Goal: Transaction & Acquisition: Purchase product/service

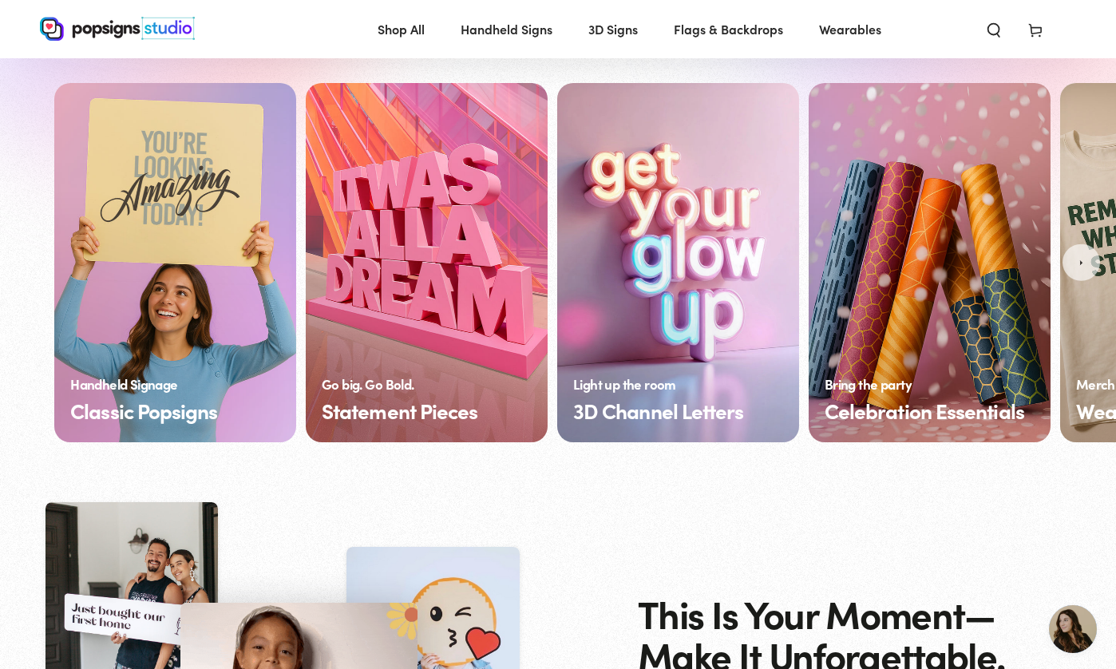
scroll to position [1159, 0]
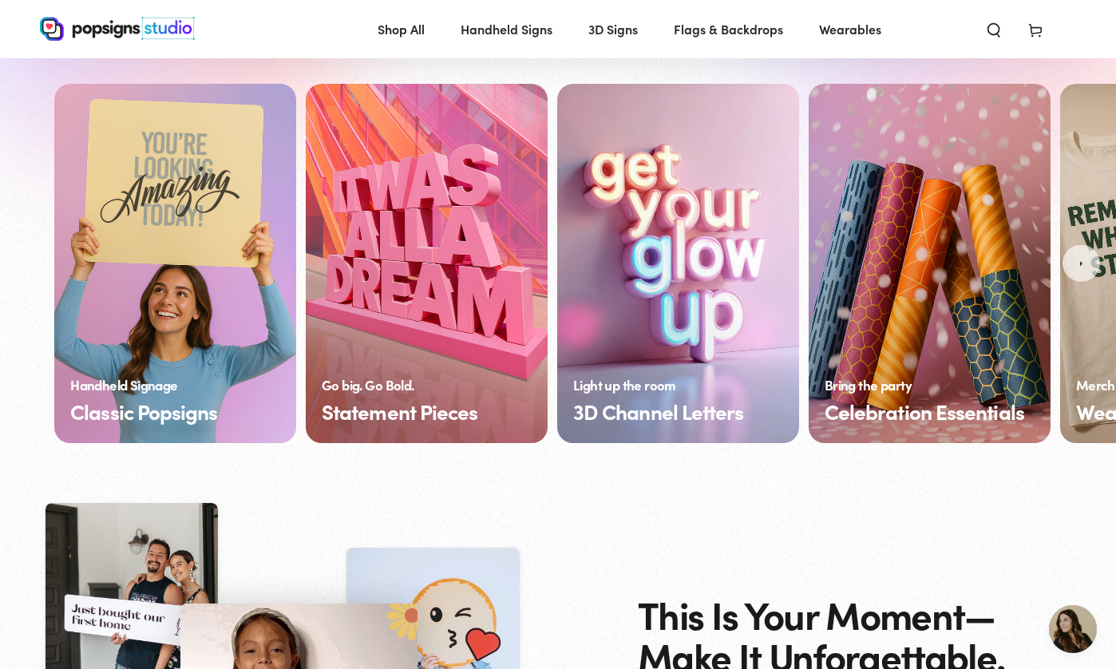
click at [213, 240] on link "Classic Popsigns" at bounding box center [175, 263] width 242 height 359
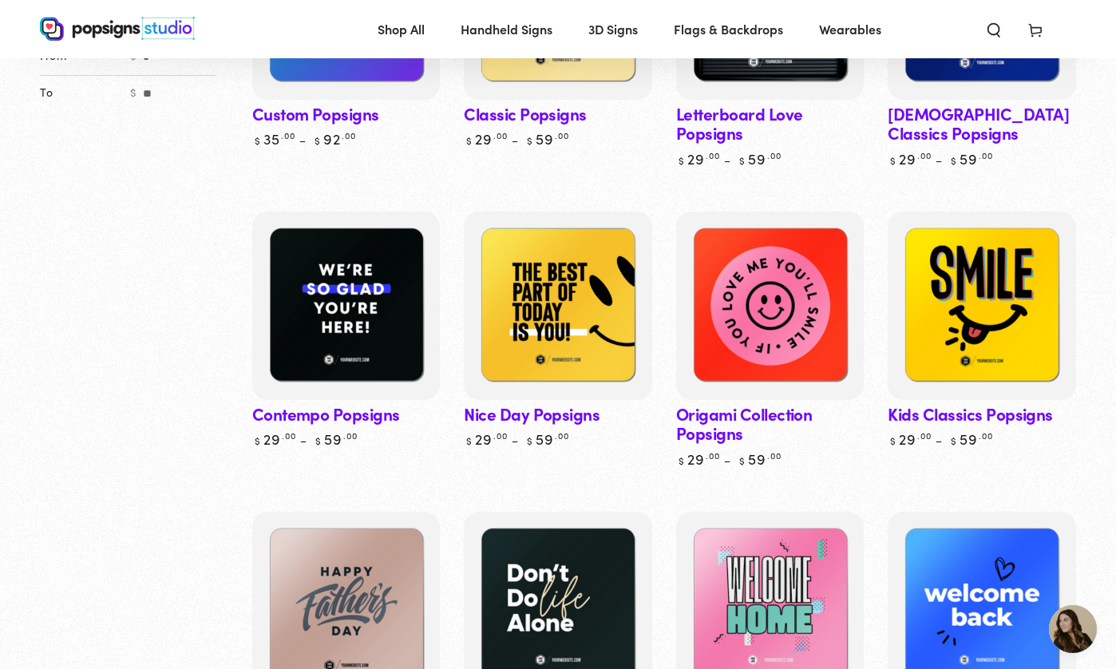
scroll to position [706, 0]
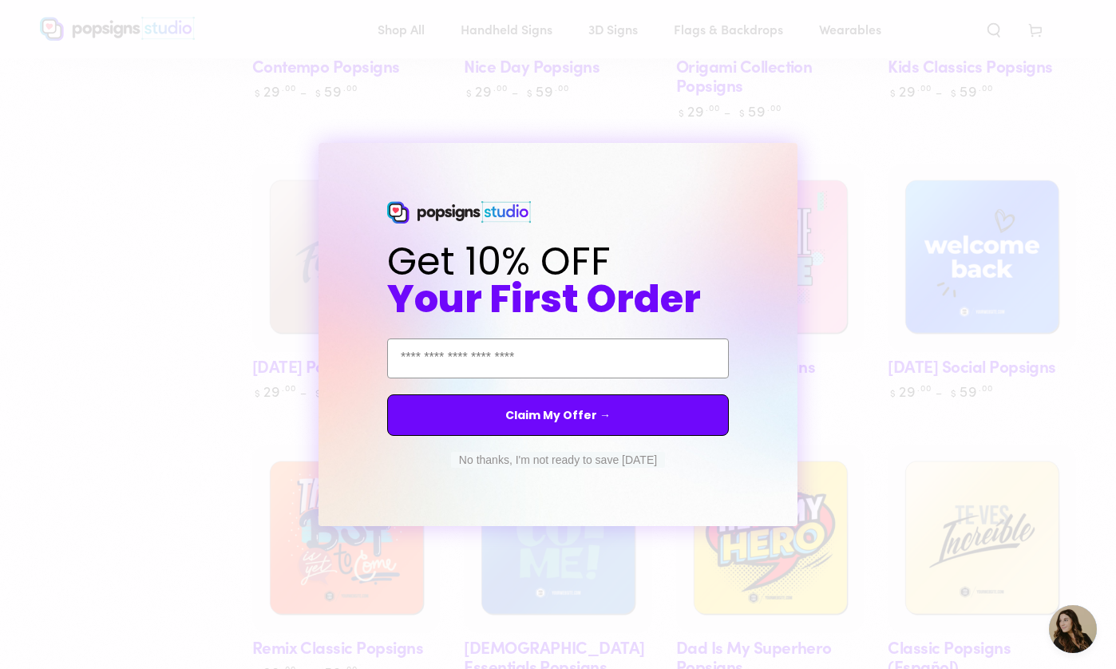
click at [798, 157] on circle "Close dialog" at bounding box center [799, 157] width 15 height 15
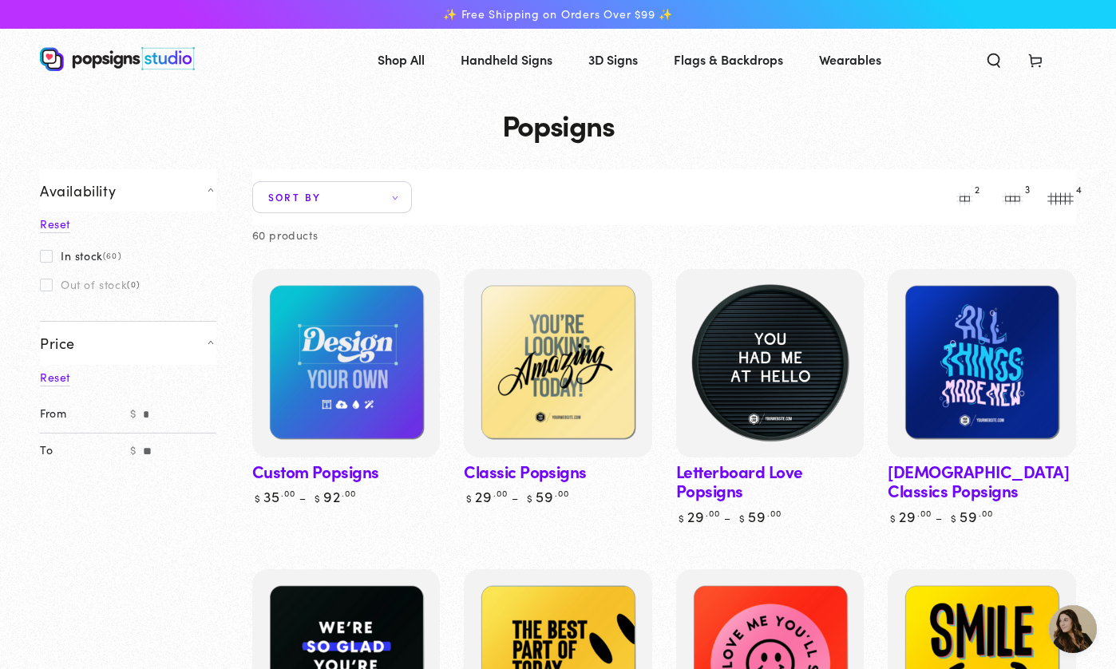
scroll to position [0, 0]
click at [788, 362] on img at bounding box center [770, 364] width 194 height 194
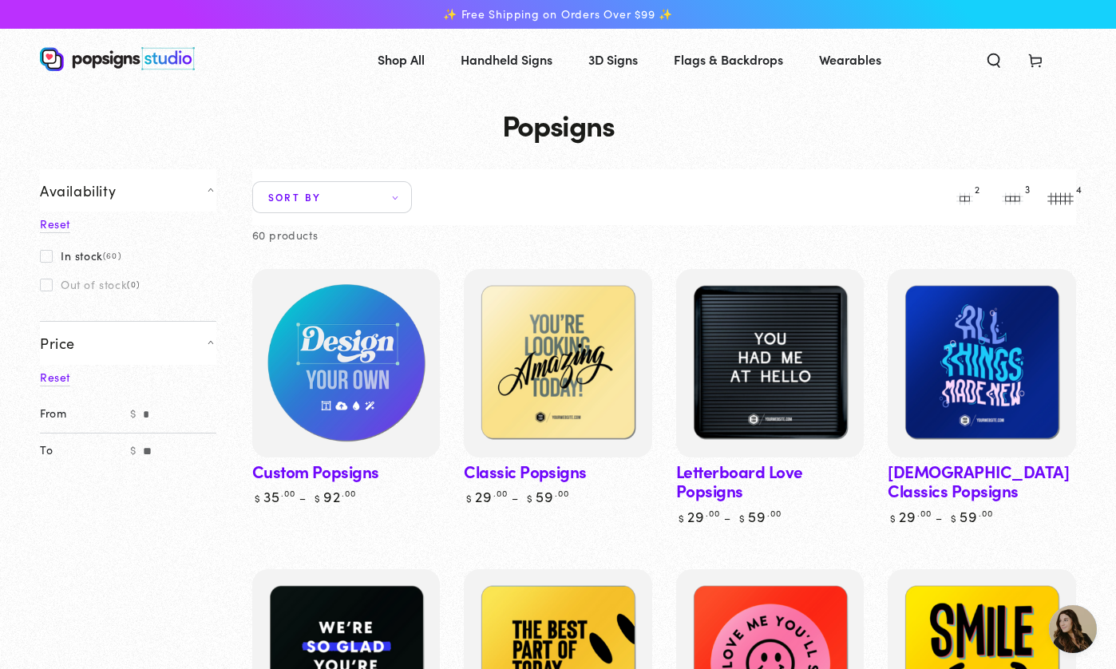
click at [344, 358] on img at bounding box center [346, 364] width 194 height 194
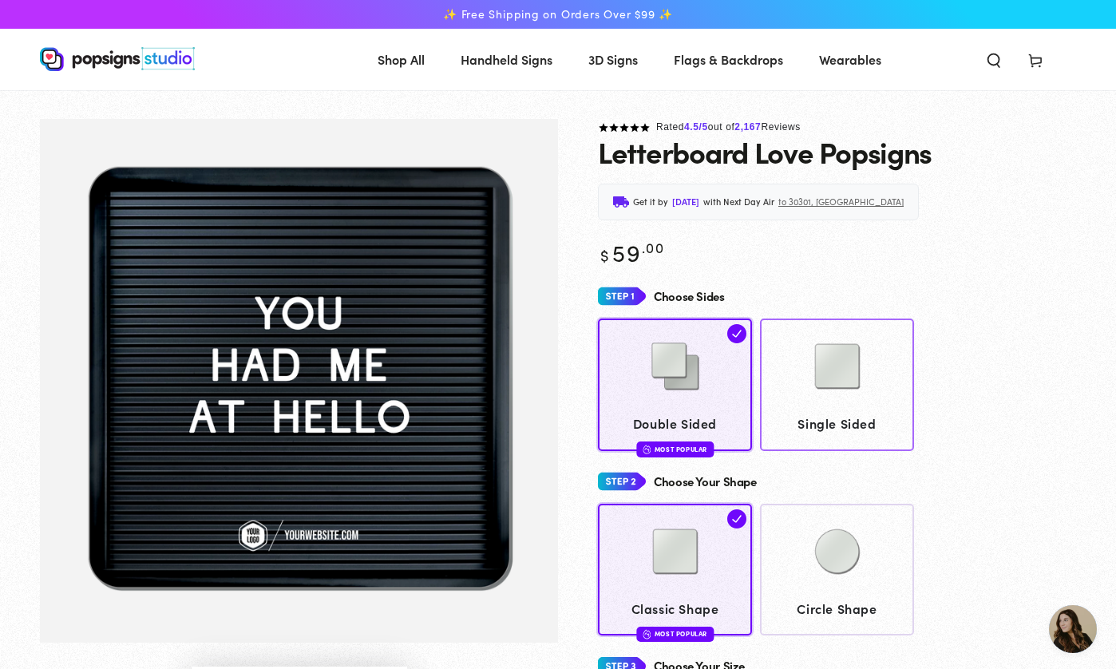
click at [845, 398] on img at bounding box center [838, 367] width 80 height 80
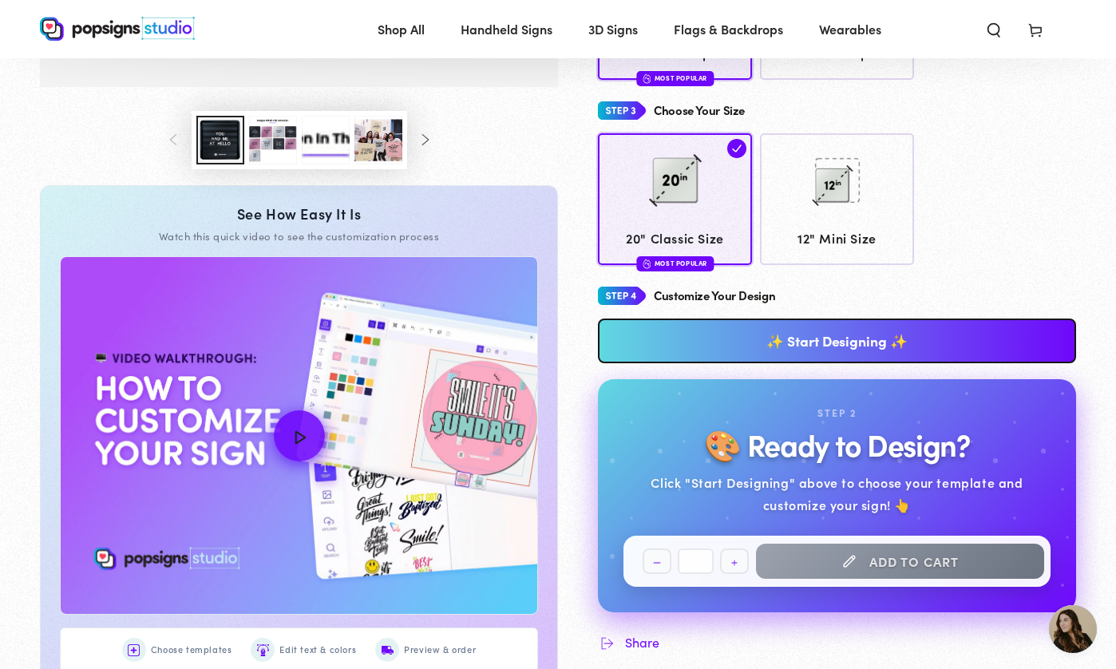
scroll to position [525, 0]
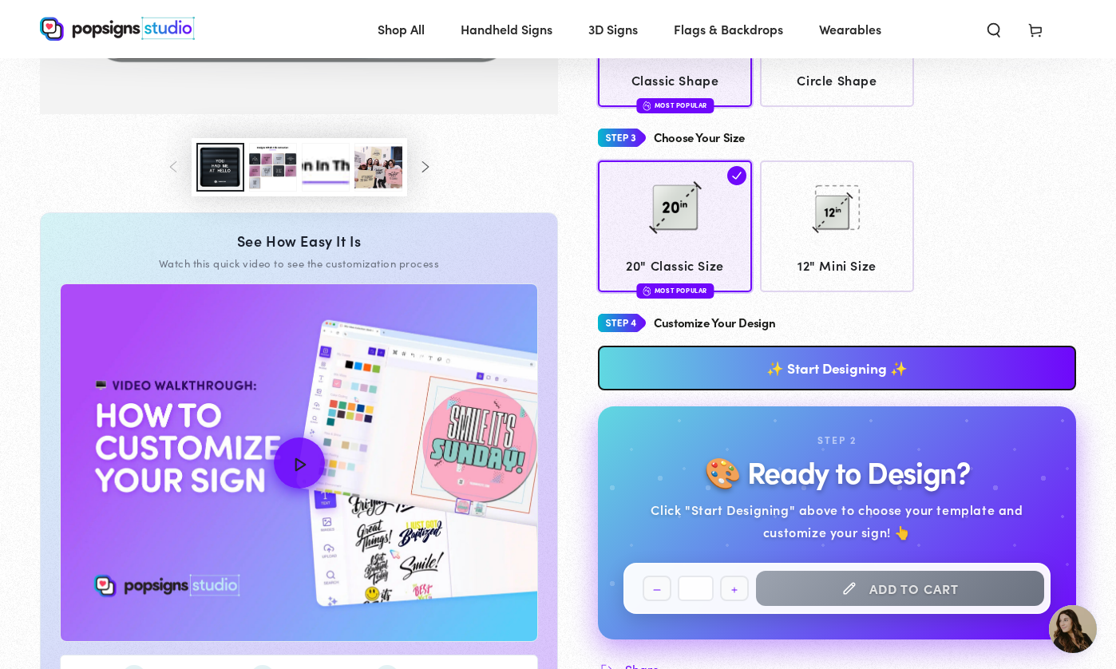
click at [854, 357] on link "✨ Start Designing ✨" at bounding box center [837, 368] width 478 height 45
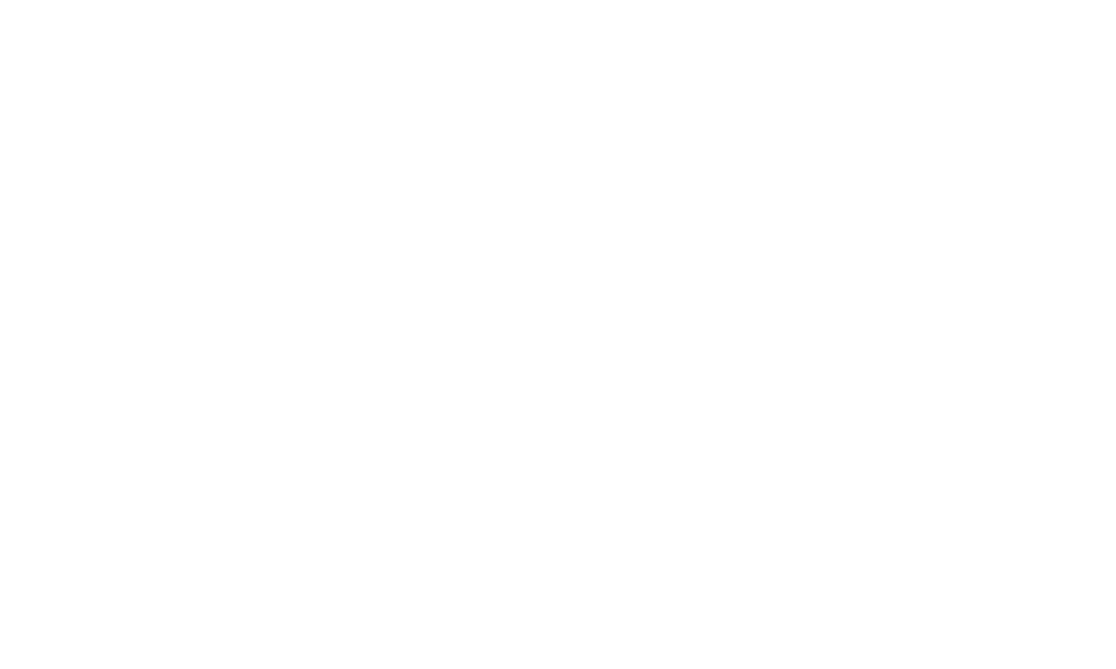
scroll to position [0, 0]
type textarea "An ancient tree with a door leading to a magical world"
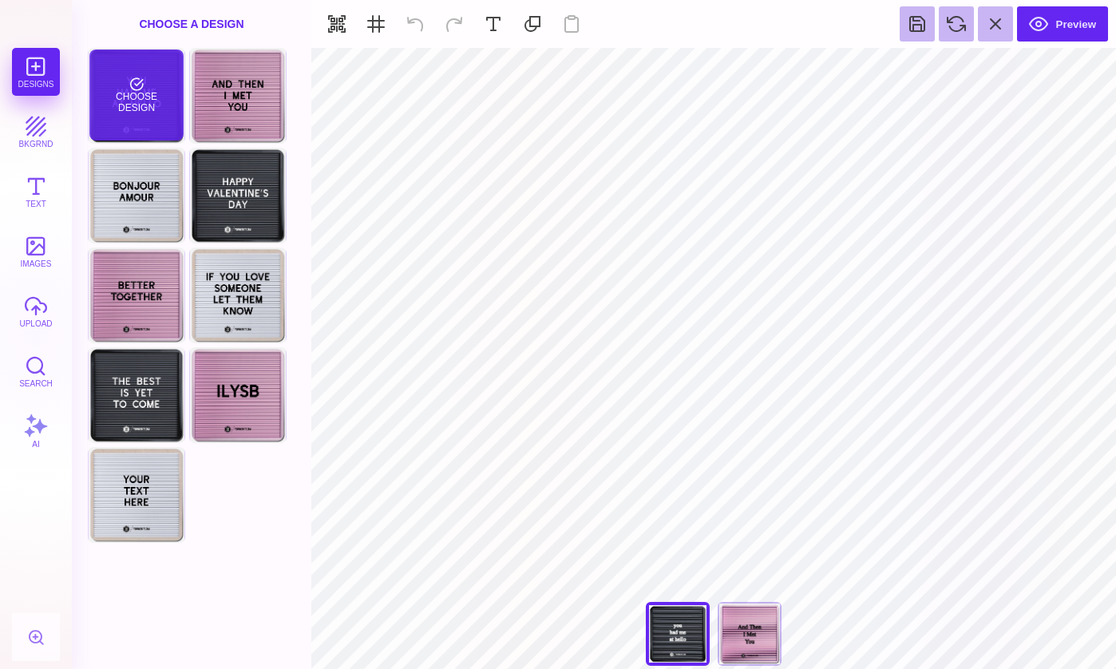
click at [149, 101] on div "Choose Design" at bounding box center [135, 95] width 93 height 91
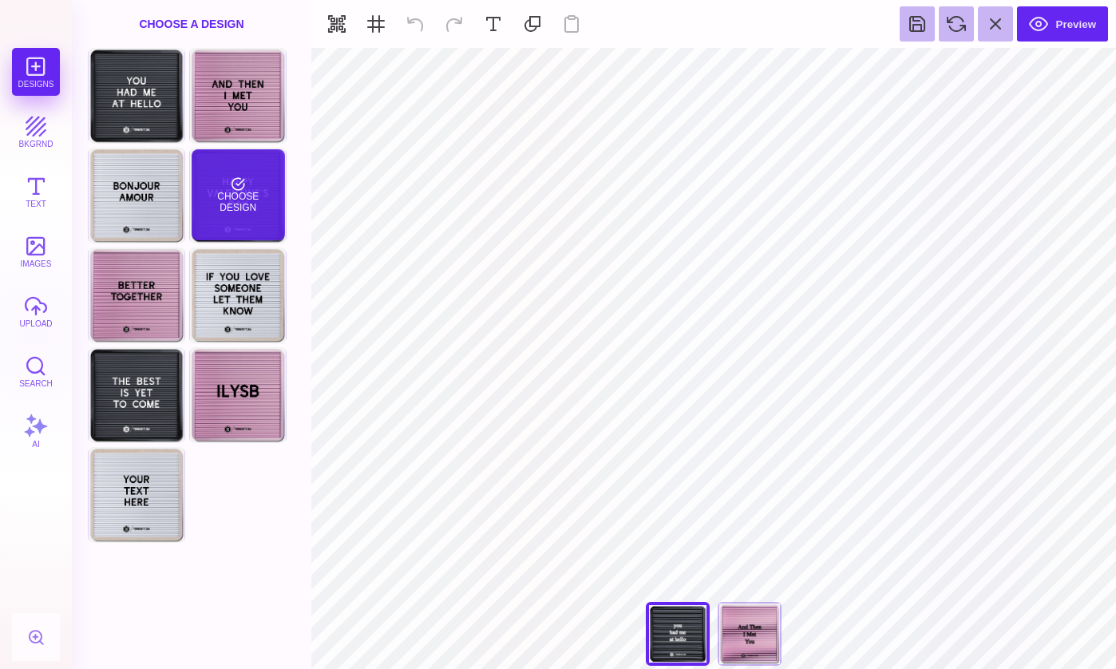
click at [258, 184] on div "Choose Design" at bounding box center [238, 194] width 93 height 91
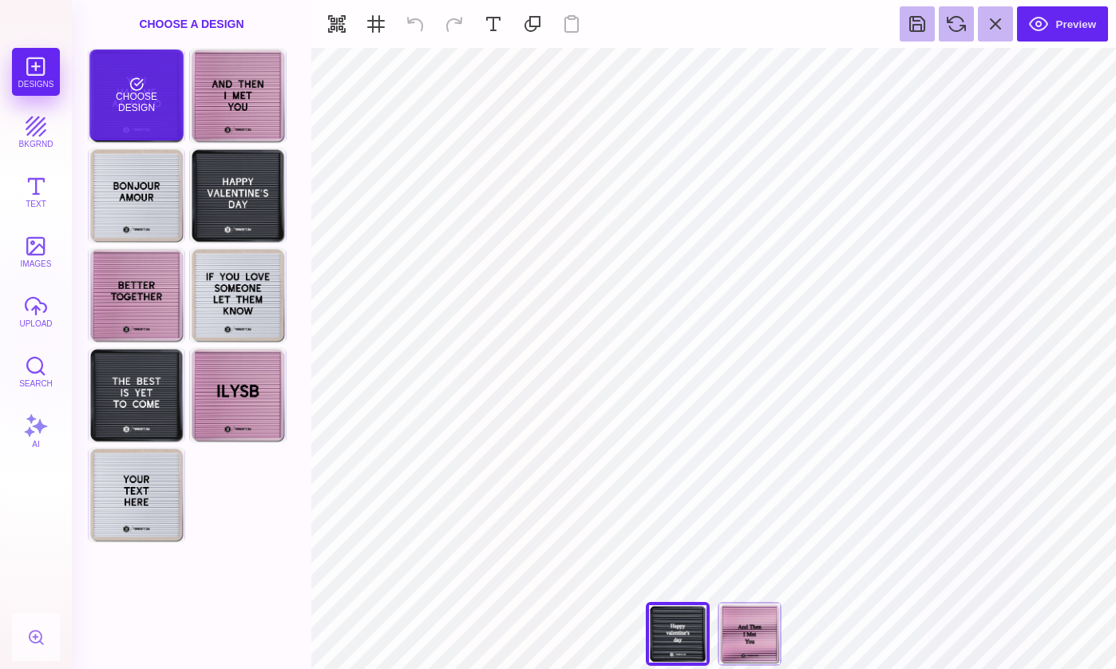
click at [152, 93] on div "Choose Design" at bounding box center [135, 95] width 93 height 91
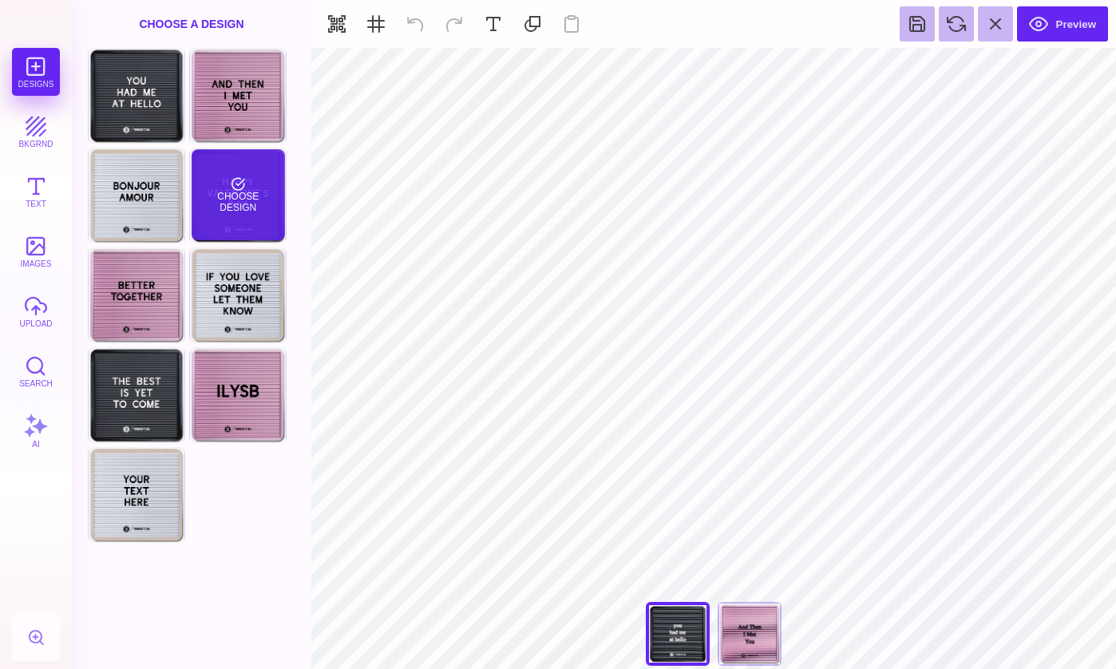
type input "#FFFFFF"
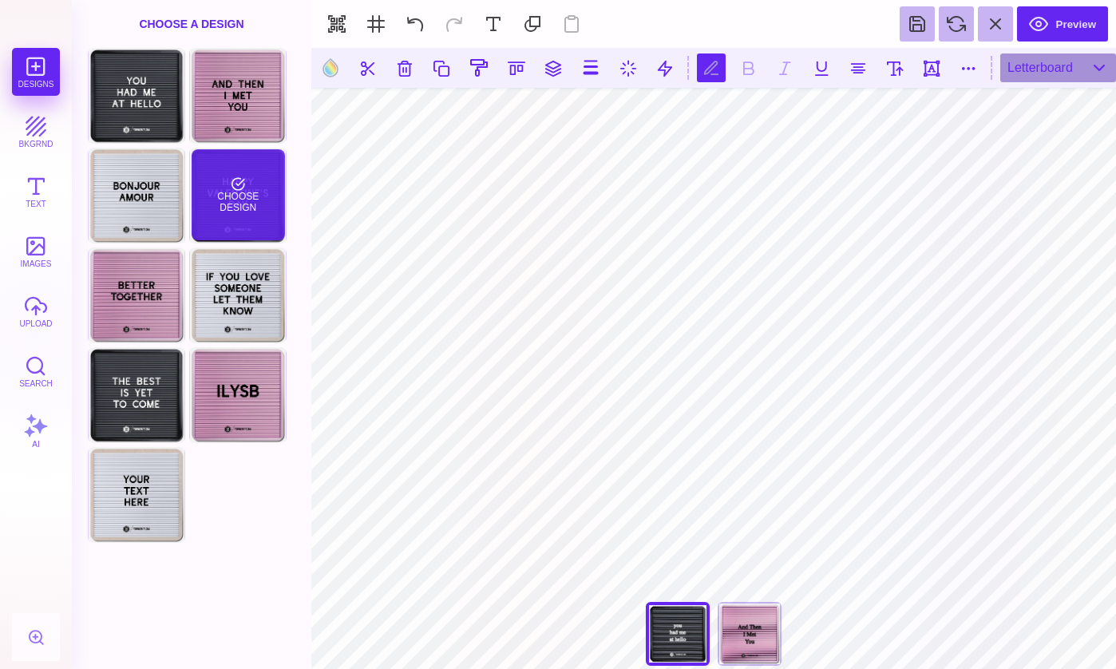
scroll to position [1, 3]
type textarea "**********"
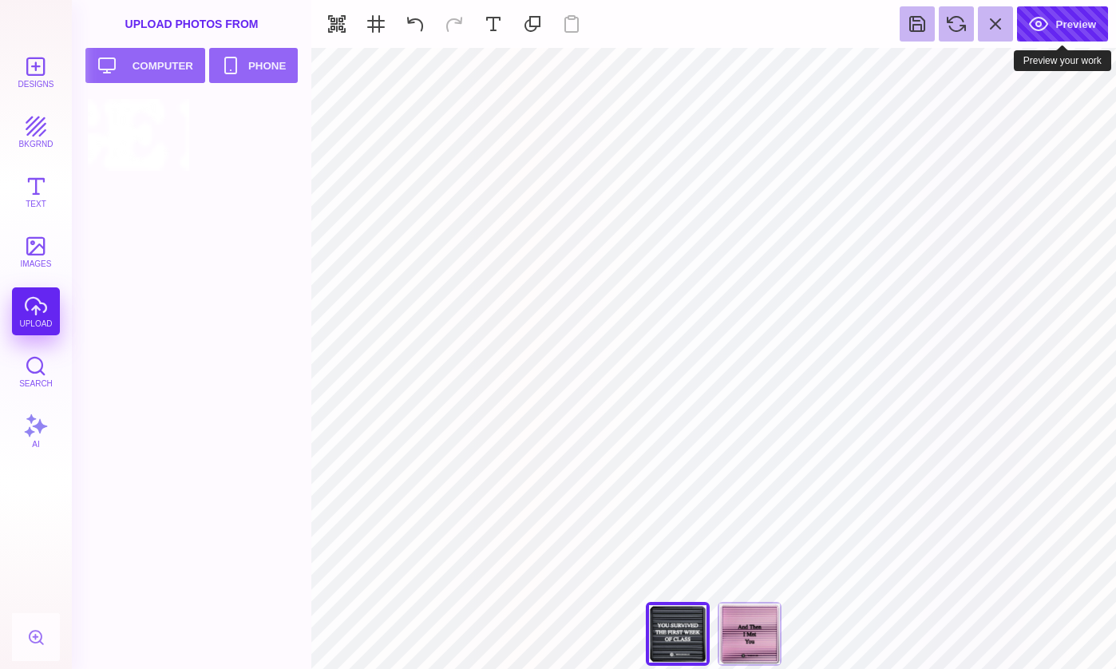
click at [1049, 21] on button "Preview" at bounding box center [1062, 23] width 91 height 35
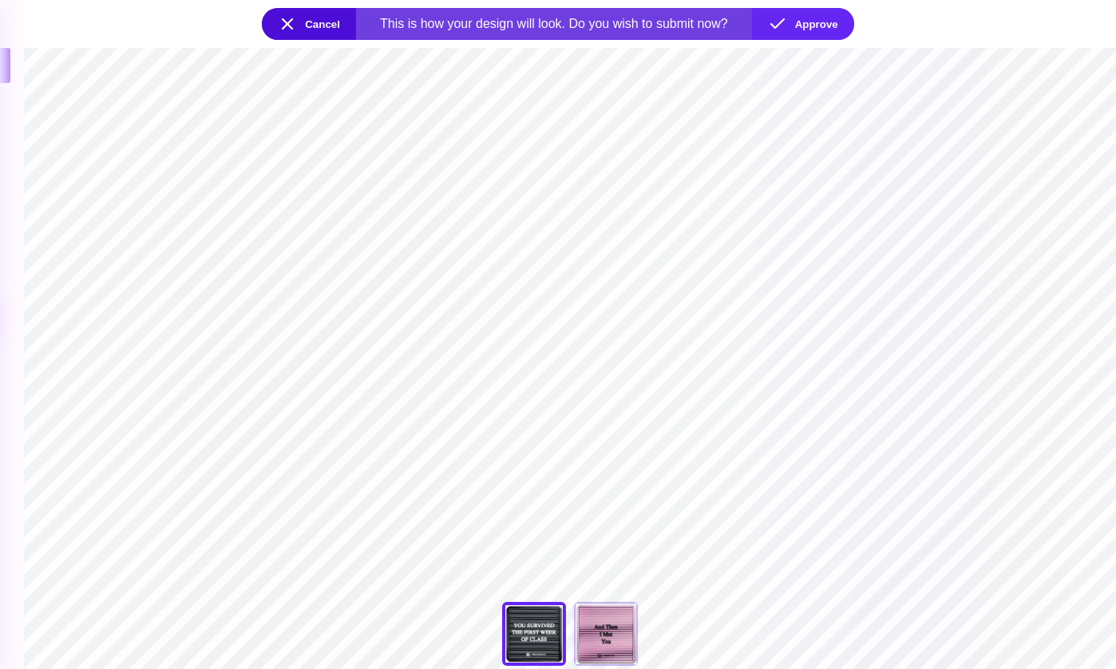
click at [289, 25] on button "Cancel" at bounding box center [309, 24] width 94 height 32
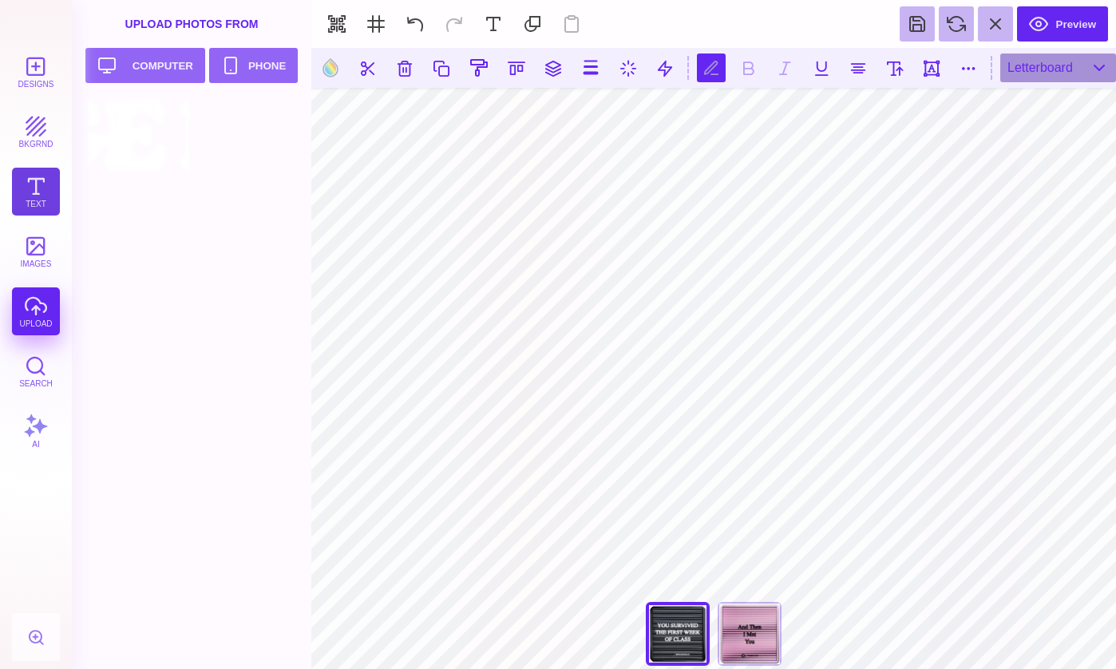
click at [52, 192] on button "Text" at bounding box center [36, 192] width 48 height 48
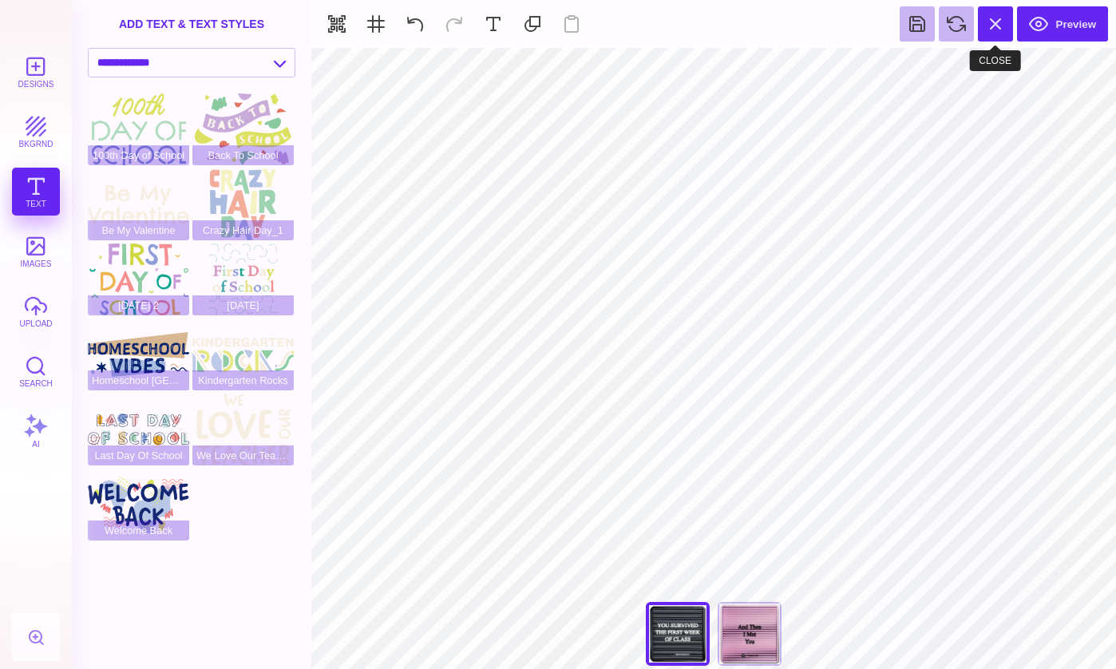
click at [1004, 22] on button at bounding box center [995, 23] width 35 height 35
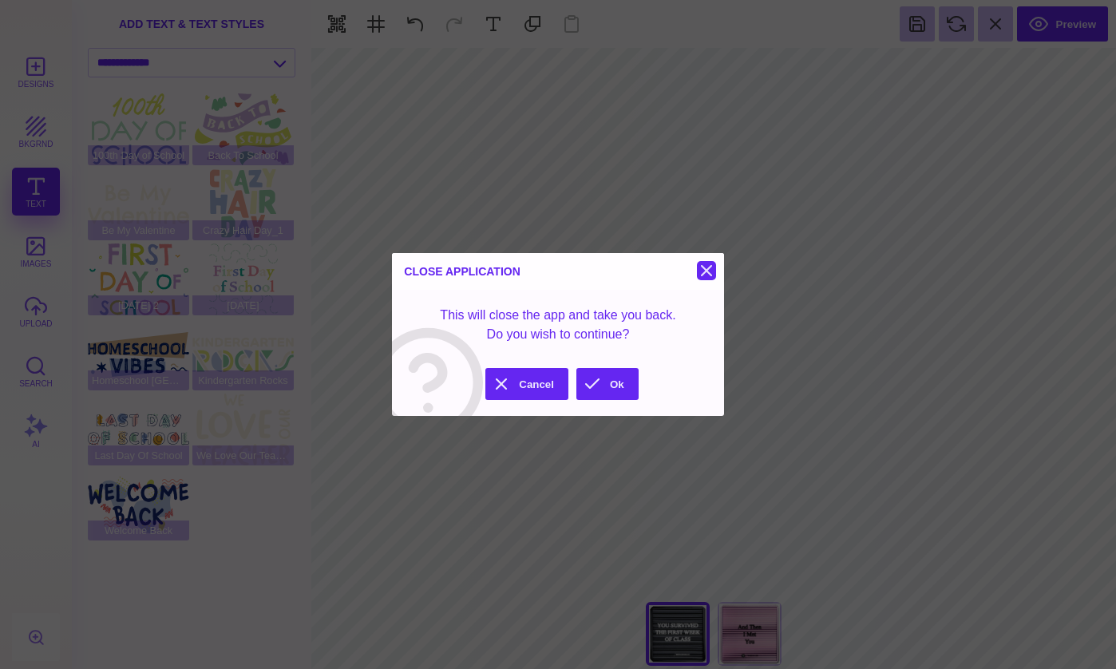
click at [700, 274] on button at bounding box center [706, 270] width 19 height 19
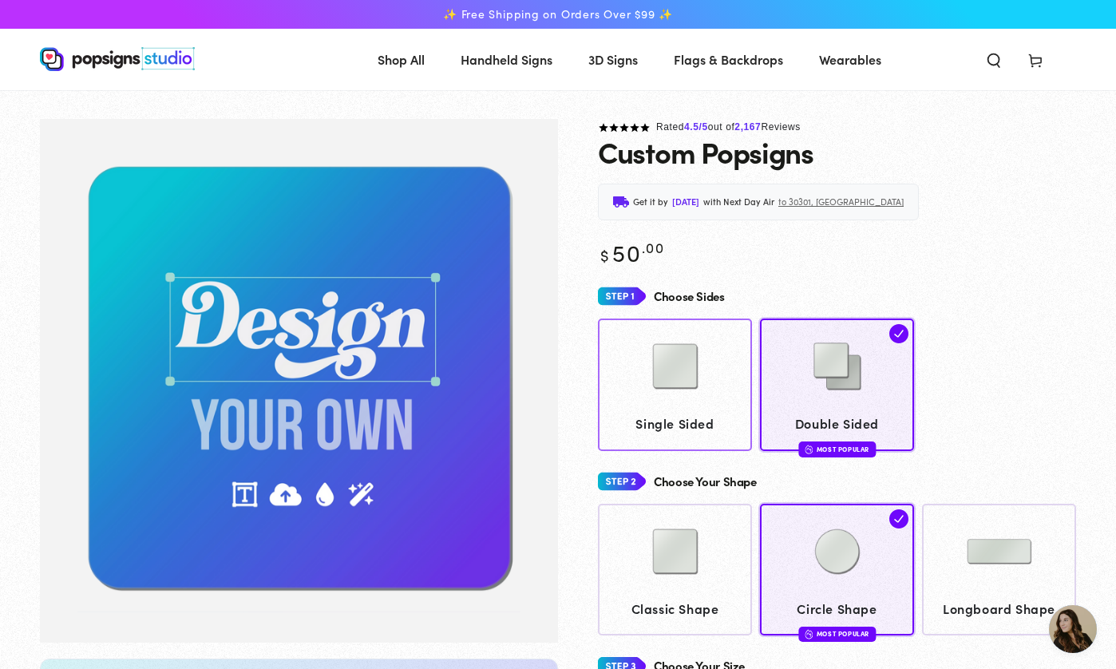
click at [713, 382] on img at bounding box center [676, 367] width 80 height 80
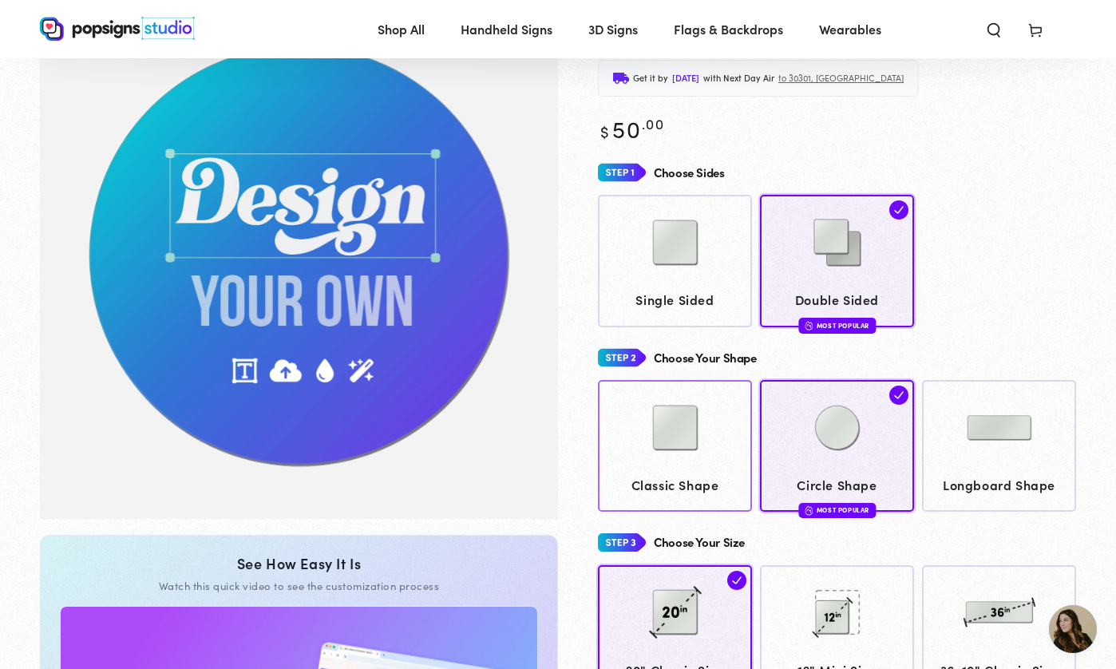
scroll to position [115, 0]
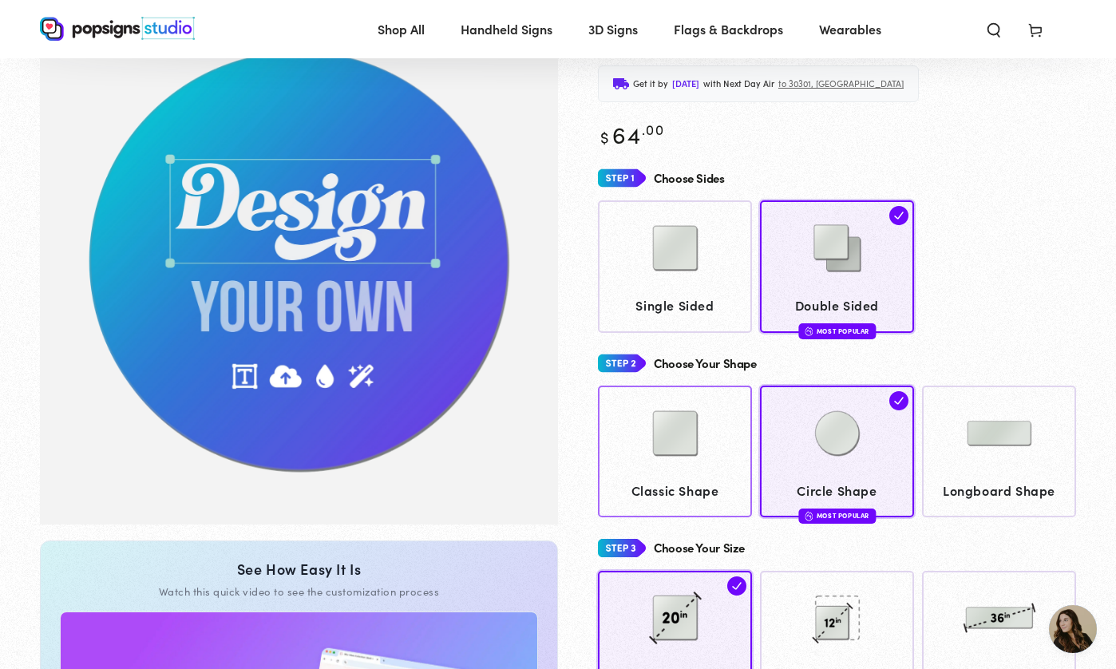
click at [705, 438] on img at bounding box center [676, 434] width 80 height 80
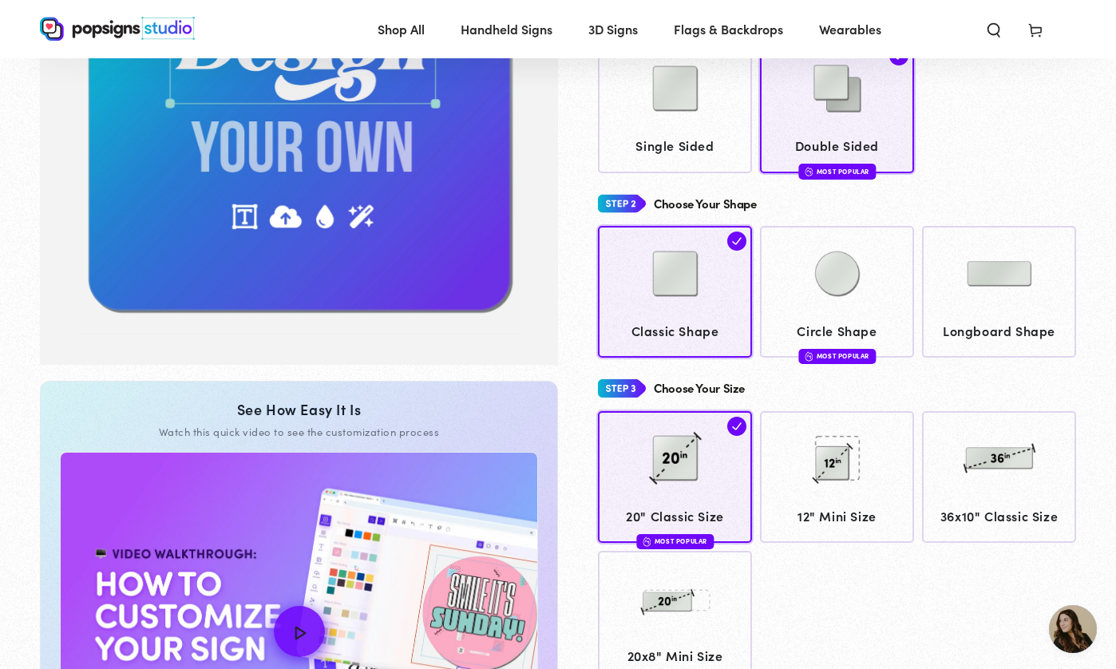
scroll to position [188, 0]
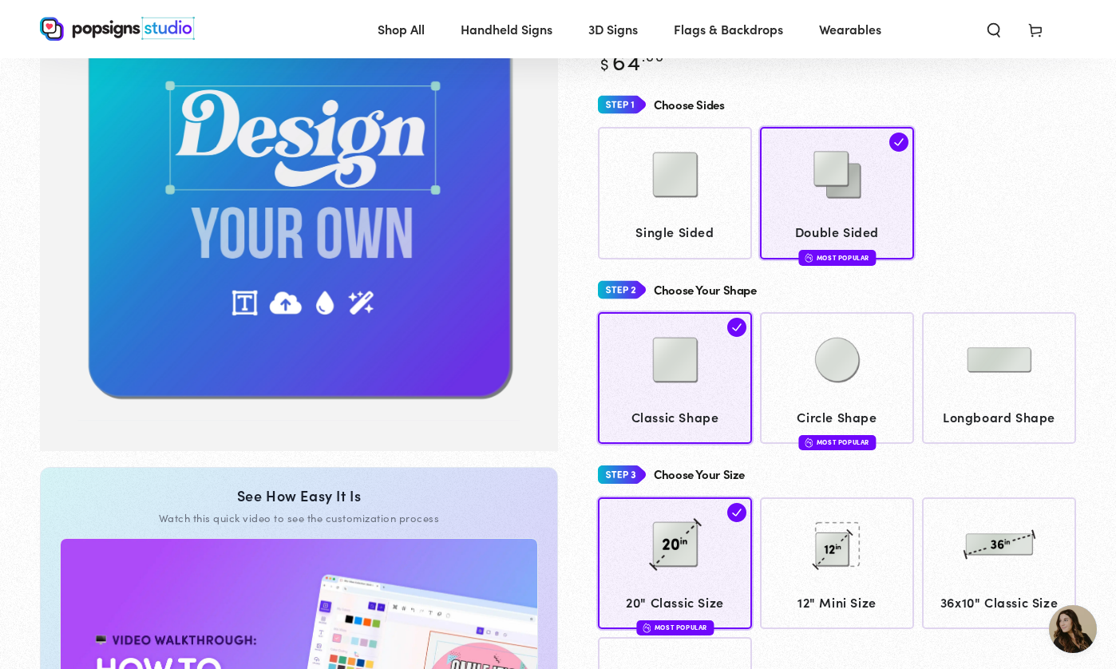
click at [980, 184] on div "Single Sided Double Sided Most Popular" at bounding box center [837, 193] width 478 height 132
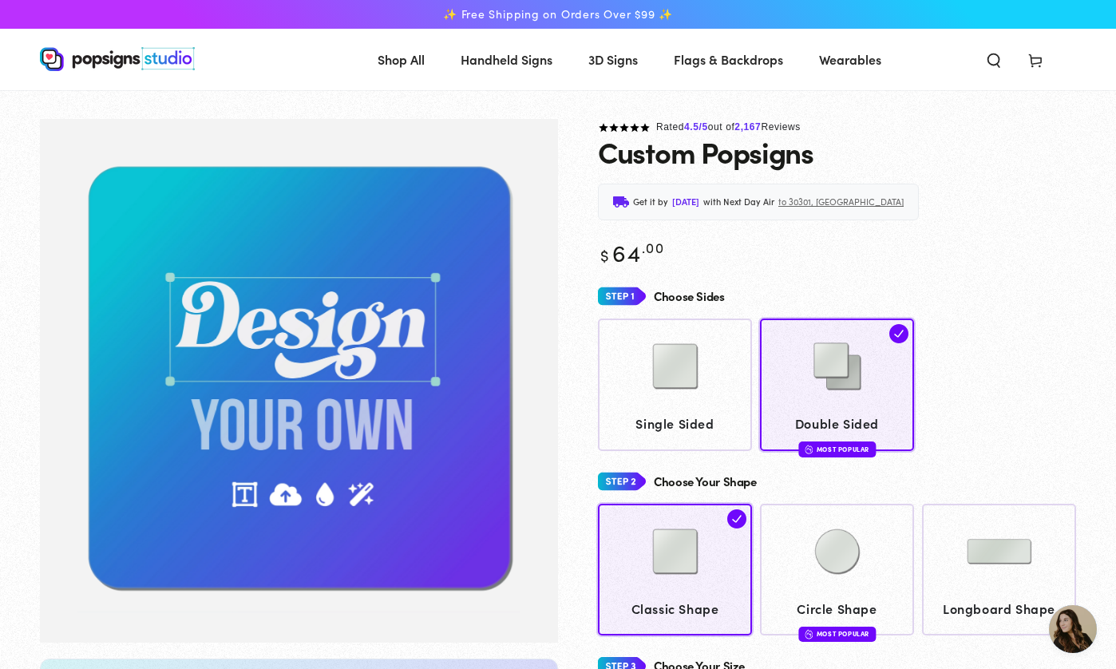
scroll to position [0, 0]
